Goal: Entertainment & Leisure: Consume media (video, audio)

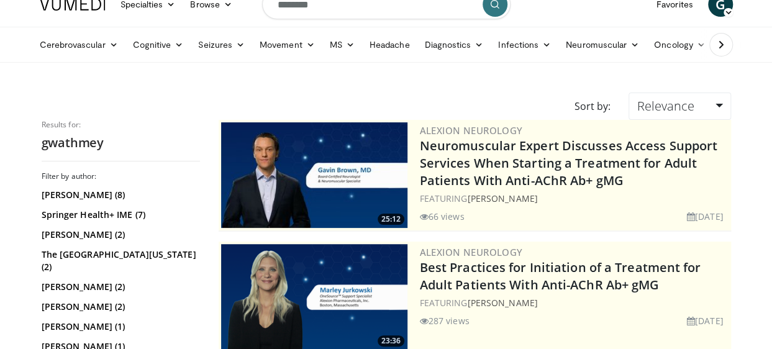
scroll to position [48, 0]
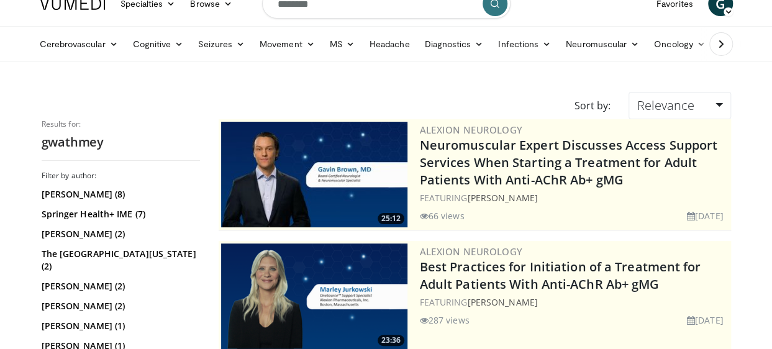
click at [359, 174] on img at bounding box center [314, 175] width 186 height 106
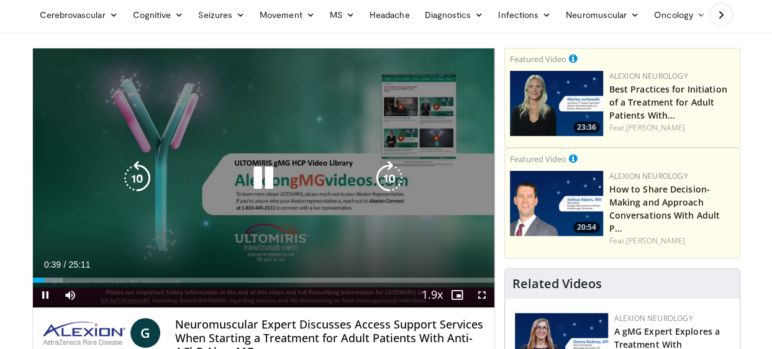
scroll to position [79, 0]
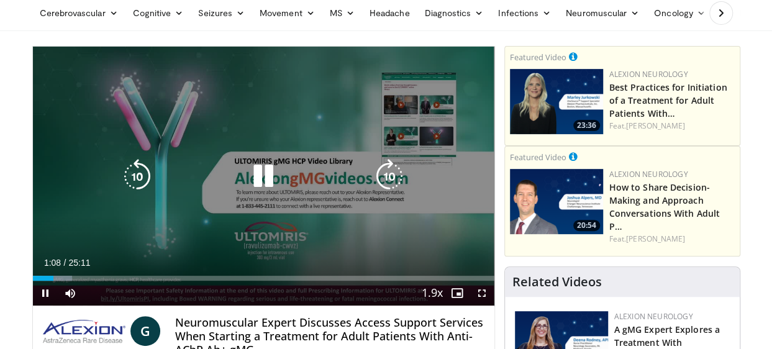
click at [259, 176] on icon "Video Player" at bounding box center [263, 176] width 35 height 35
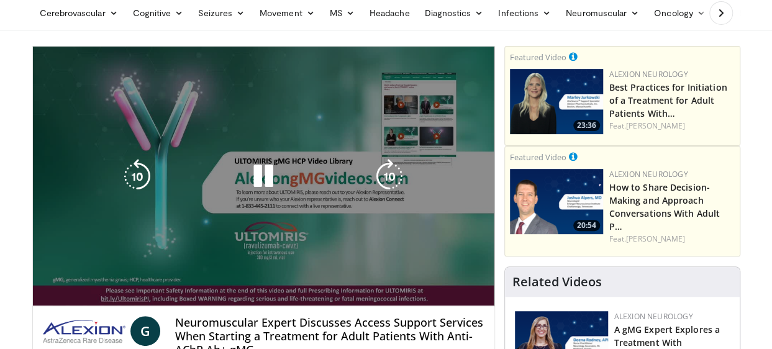
click at [215, 111] on div "10 seconds Tap to unmute" at bounding box center [263, 176] width 461 height 259
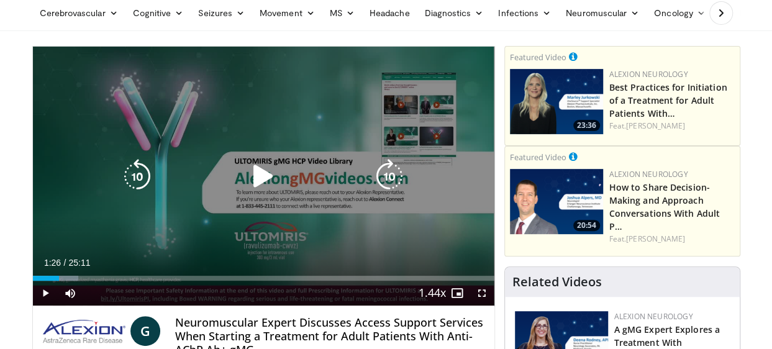
click at [262, 173] on icon "Video Player" at bounding box center [263, 176] width 35 height 35
click at [215, 164] on div "Video Player" at bounding box center [263, 176] width 277 height 25
click at [270, 169] on icon "Video Player" at bounding box center [263, 176] width 35 height 35
